Goal: Check status: Check status

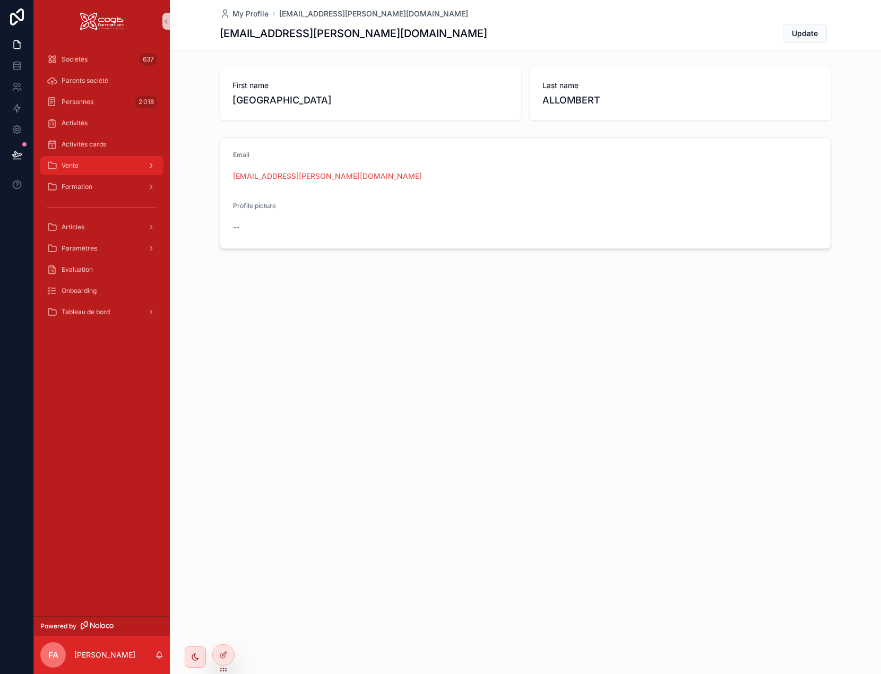
click at [85, 167] on div "Vente" at bounding box center [102, 165] width 110 height 17
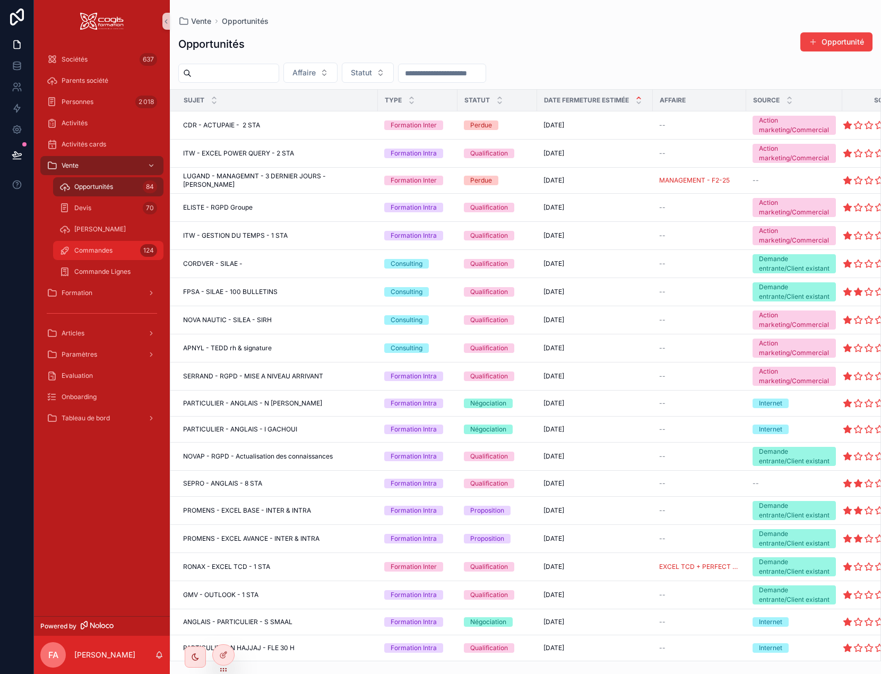
click at [82, 252] on span "Commandes" at bounding box center [93, 250] width 38 height 8
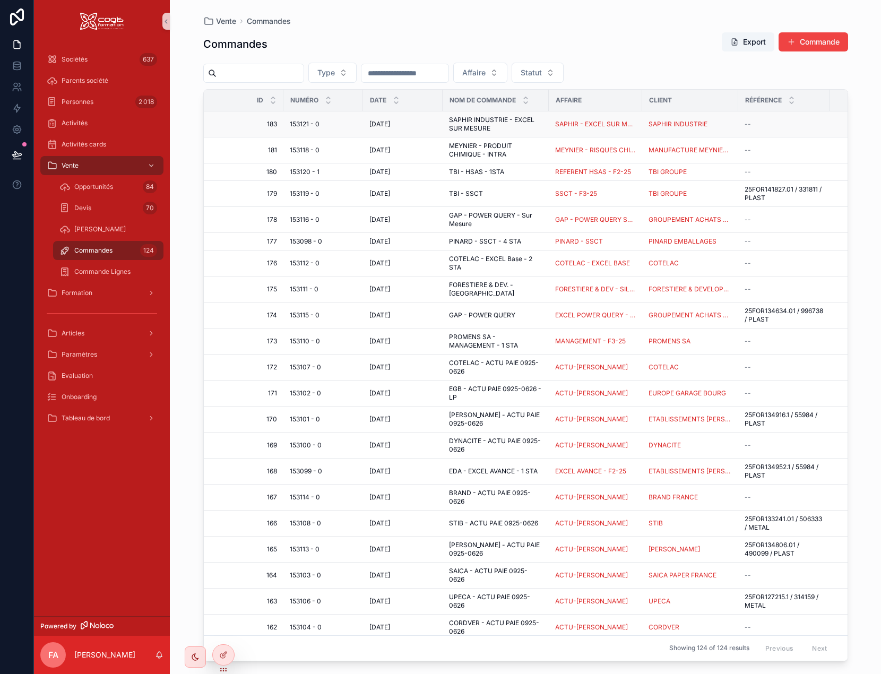
click at [314, 126] on span "153121 - 0" at bounding box center [305, 124] width 30 height 8
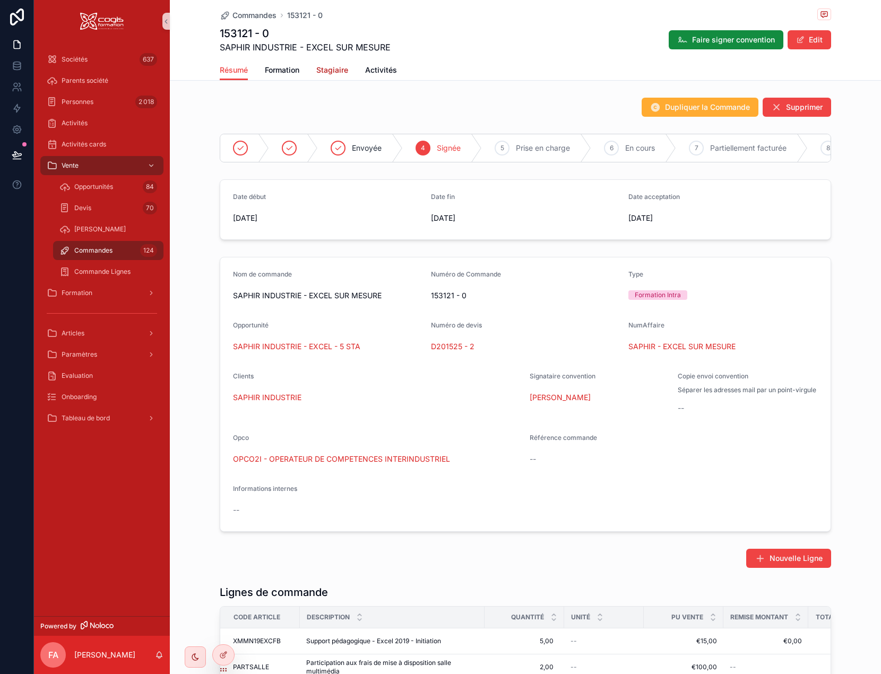
click at [322, 70] on span "Stagiaire" at bounding box center [332, 70] width 32 height 11
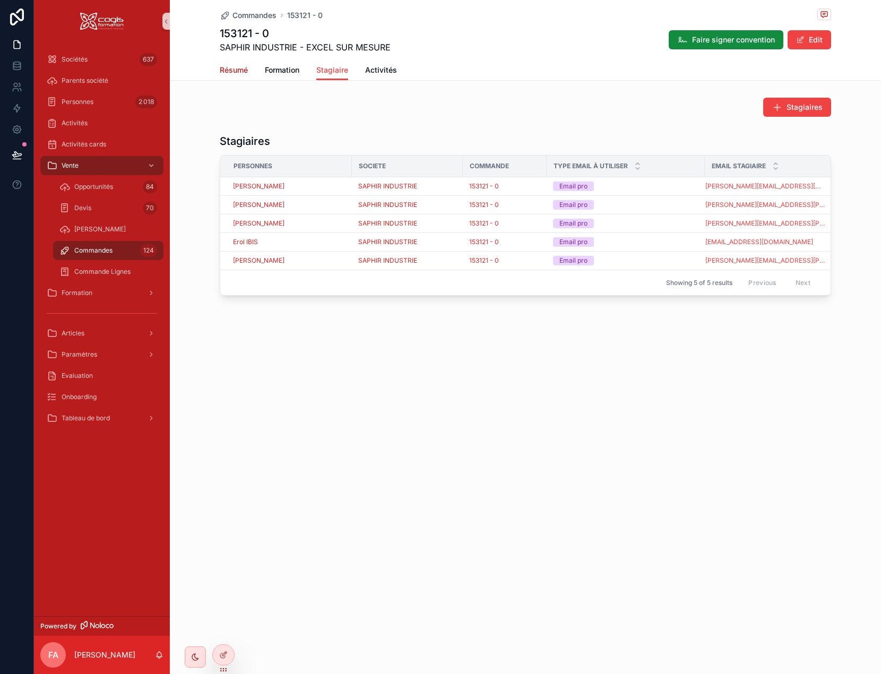
click at [238, 71] on span "Résumé" at bounding box center [234, 70] width 28 height 11
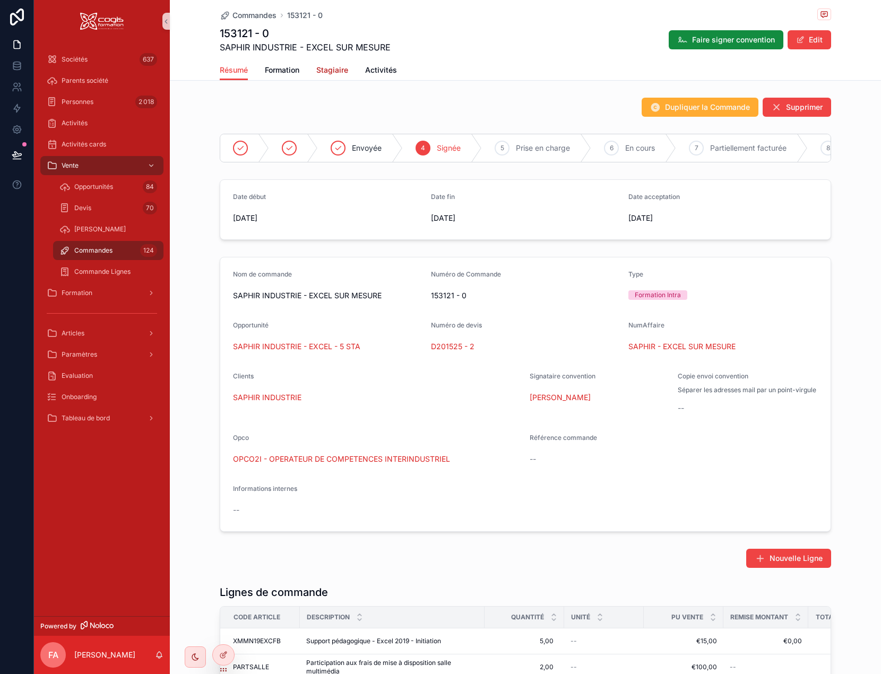
click at [341, 72] on span "Stagiaire" at bounding box center [332, 70] width 32 height 11
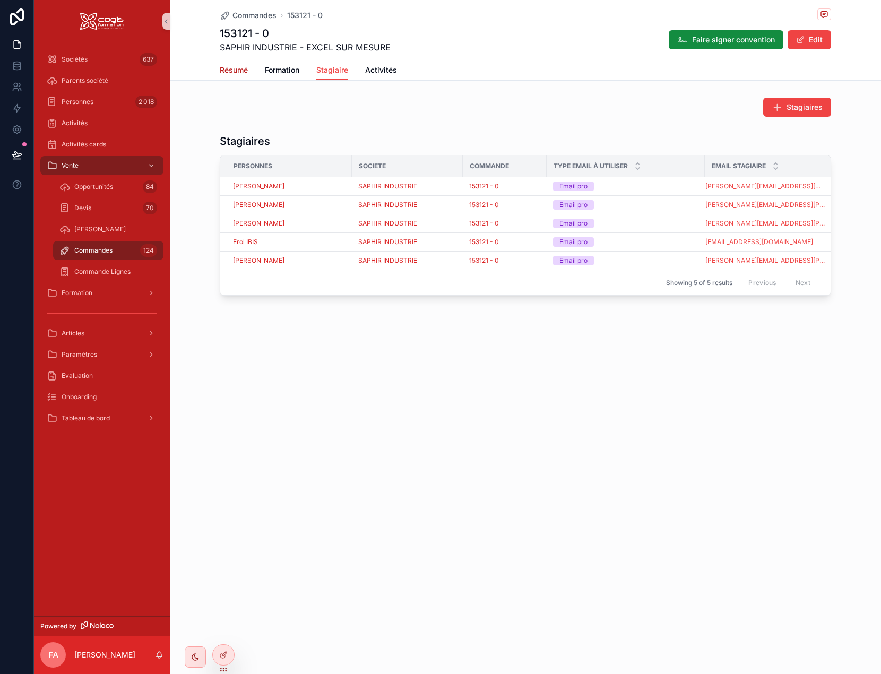
click at [232, 73] on span "Résumé" at bounding box center [234, 70] width 28 height 11
